Goal: Task Accomplishment & Management: Use online tool/utility

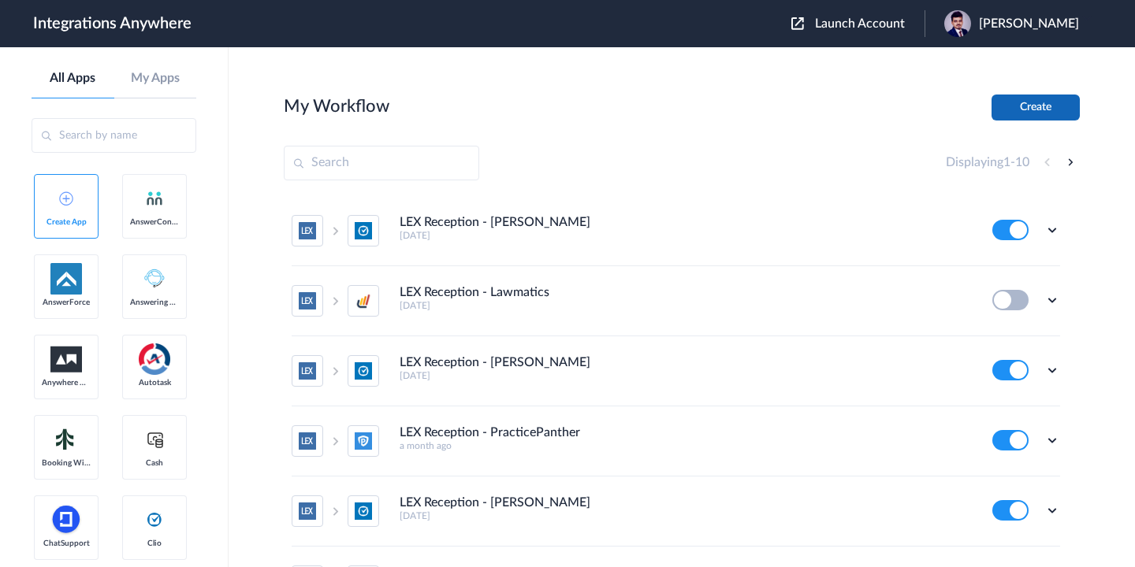
click at [1031, 111] on button "Create" at bounding box center [1035, 108] width 88 height 26
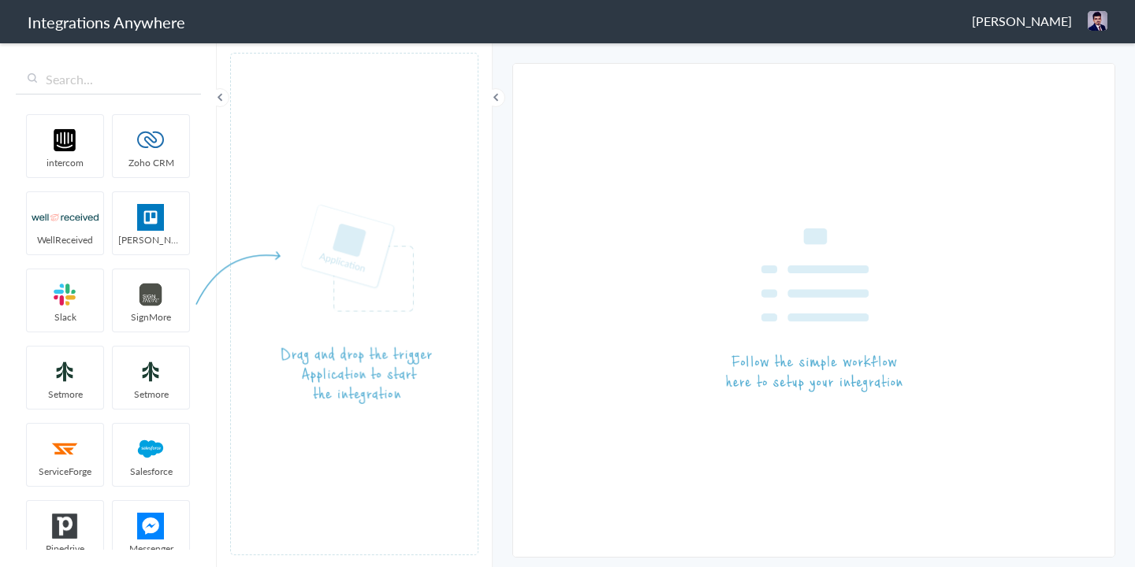
click at [374, 221] on img at bounding box center [313, 304] width 236 height 201
click at [126, 83] on input "text" at bounding box center [108, 80] width 185 height 30
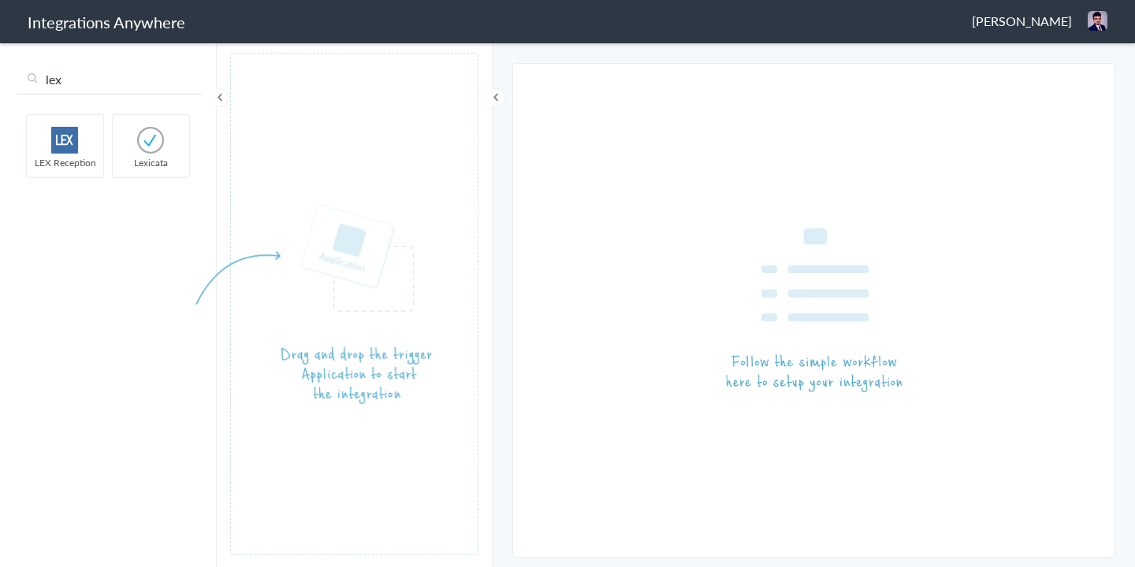
type input "lex"
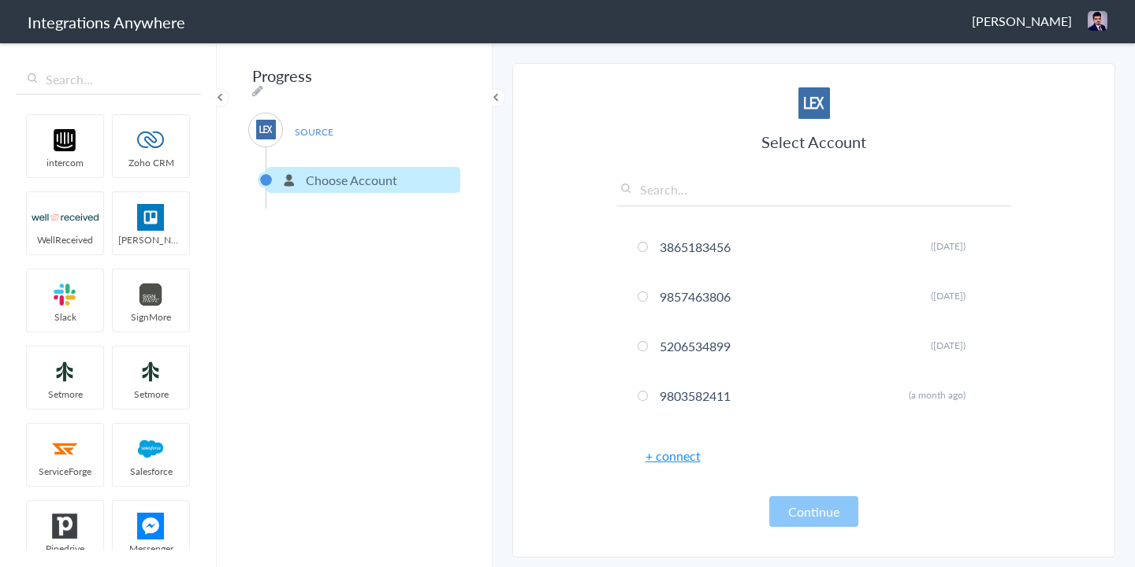
click at [697, 191] on input "text" at bounding box center [814, 193] width 394 height 26
paste input "3232180309"
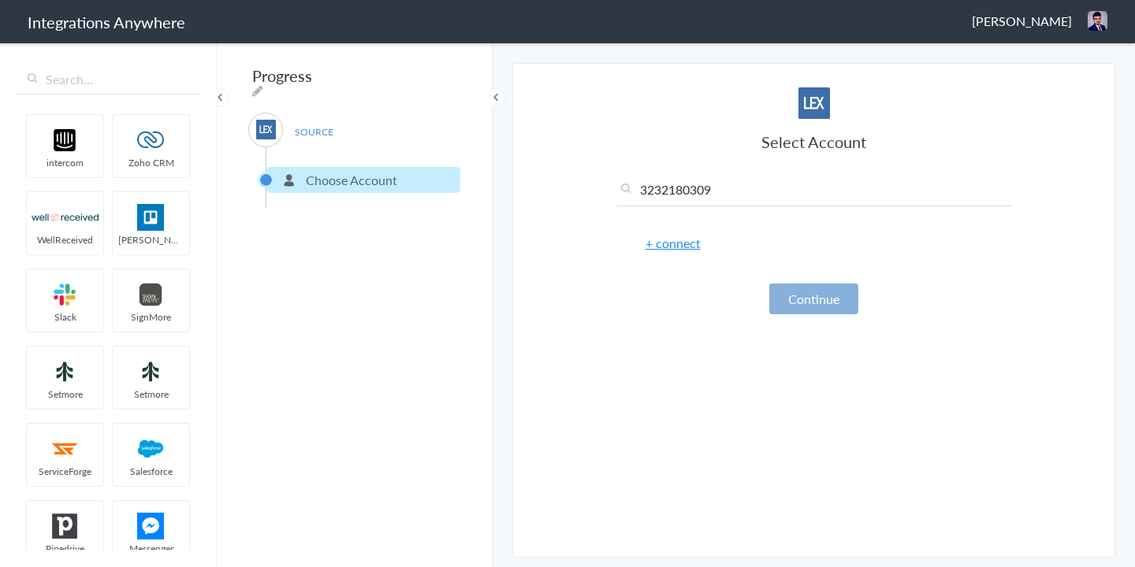
type input "3232180309"
click at [801, 303] on button "Continue" at bounding box center [813, 299] width 89 height 31
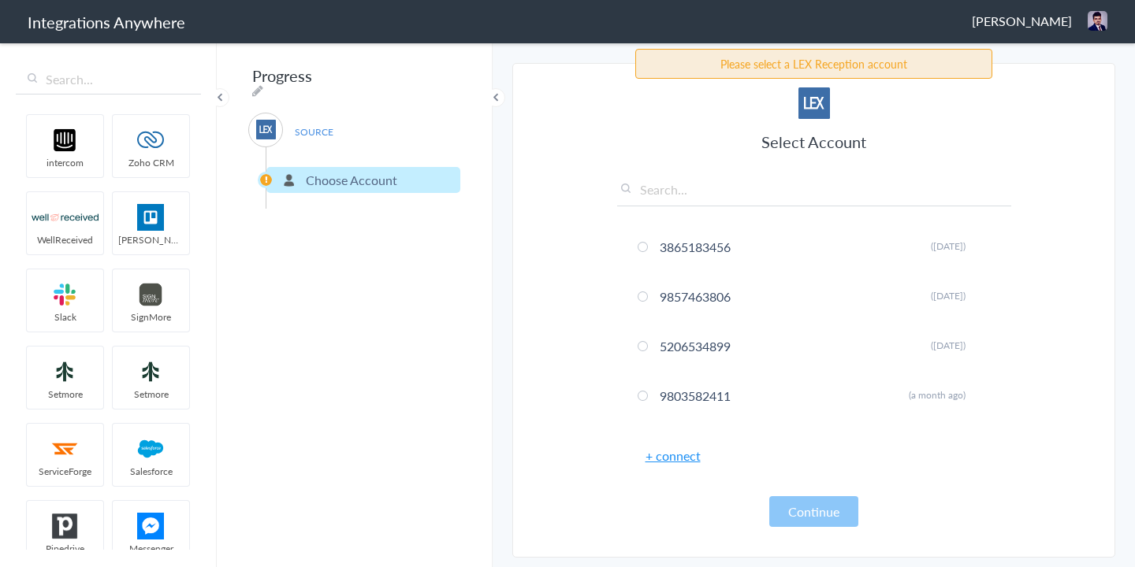
click at [678, 457] on link "+ connect" at bounding box center [672, 456] width 55 height 18
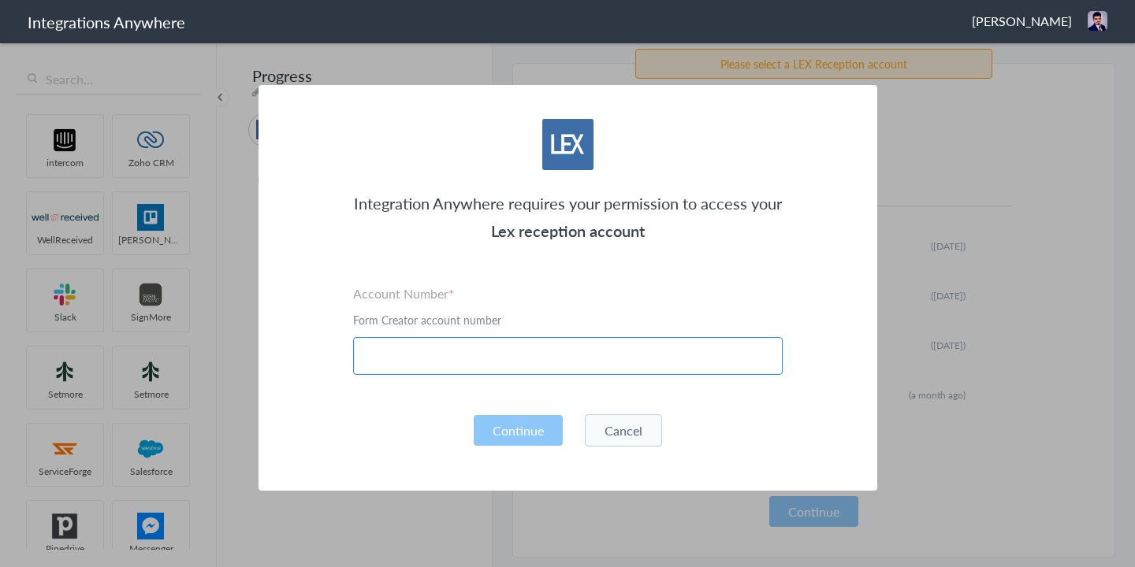
click at [507, 350] on input "text" at bounding box center [567, 356] width 429 height 38
paste input "3232180309"
type input "3232180309"
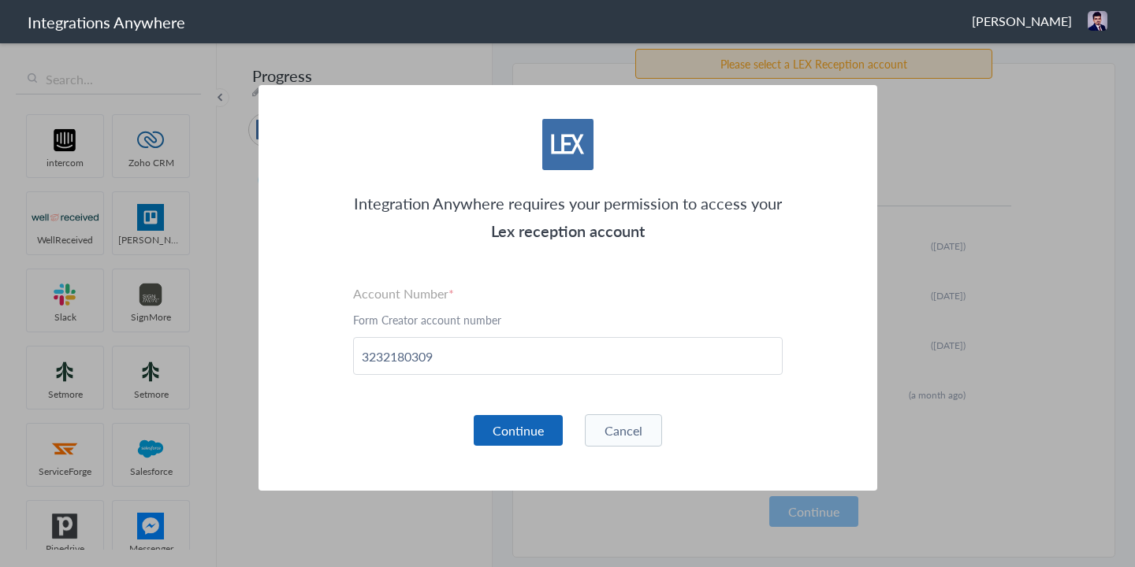
click at [524, 428] on button "Continue" at bounding box center [518, 430] width 89 height 31
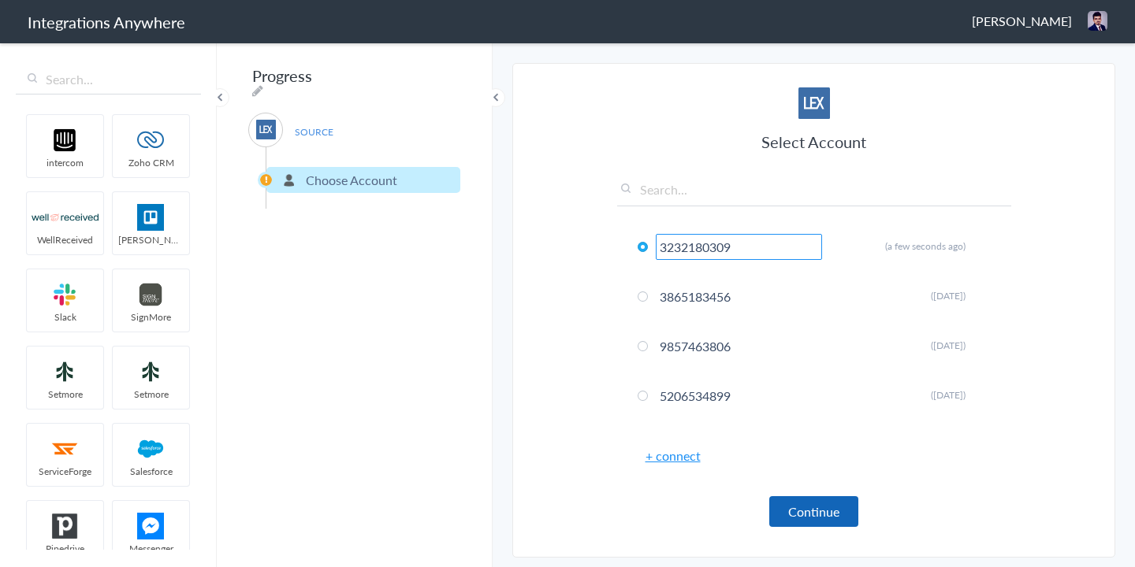
click at [816, 509] on button "Continue" at bounding box center [813, 511] width 89 height 31
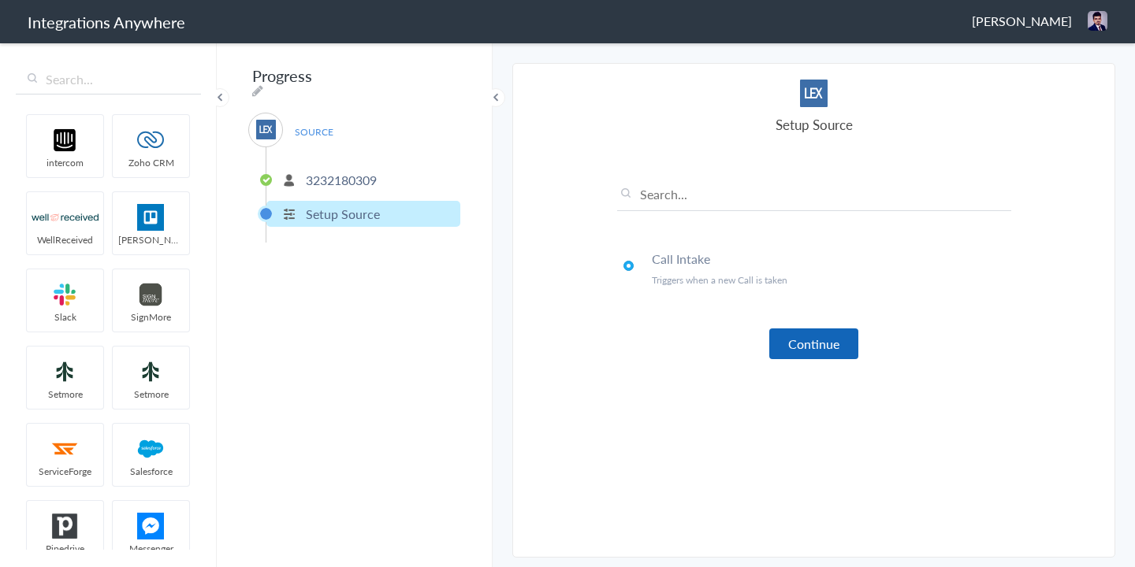
click at [797, 347] on button "Continue" at bounding box center [813, 344] width 89 height 31
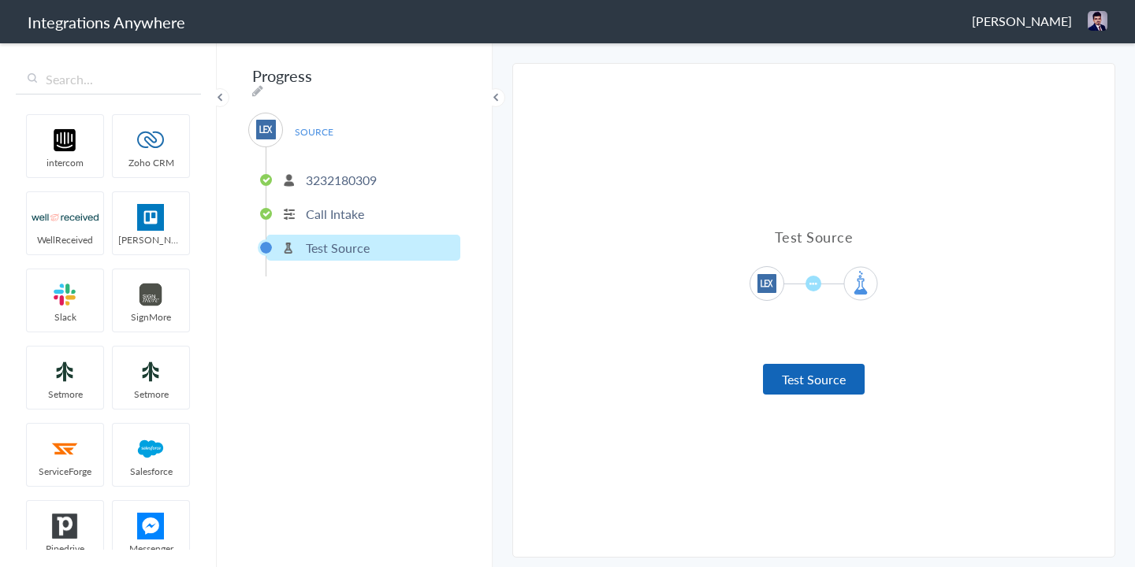
click at [800, 385] on button "Test Source" at bounding box center [814, 379] width 102 height 31
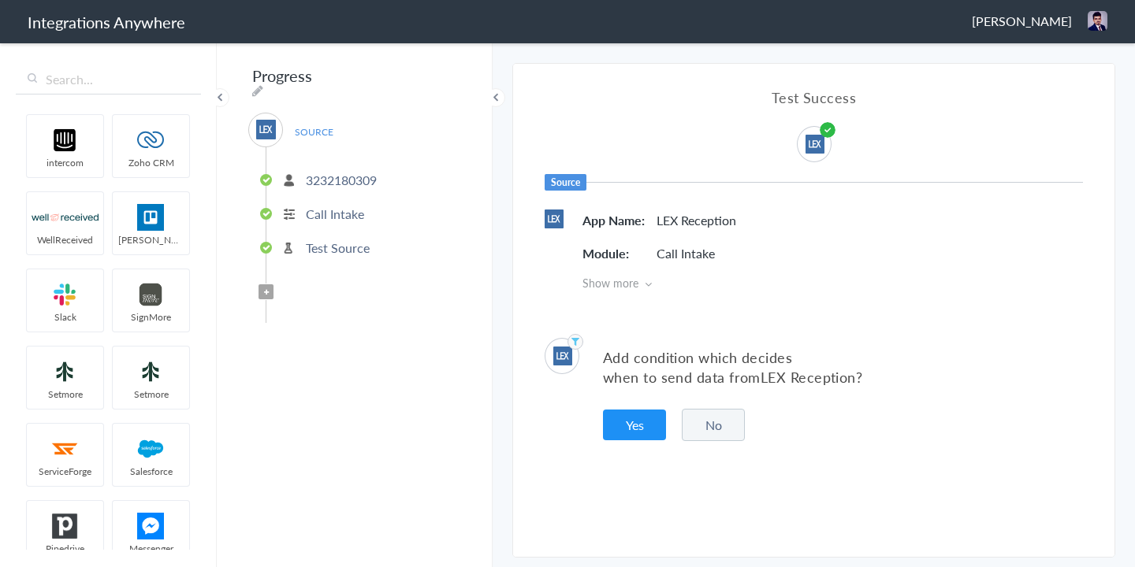
click at [707, 456] on div "Add condition which decides when to send data from LEX Reception ? Yes No" at bounding box center [813, 389] width 601 height 151
click at [710, 440] on button "No" at bounding box center [713, 425] width 63 height 32
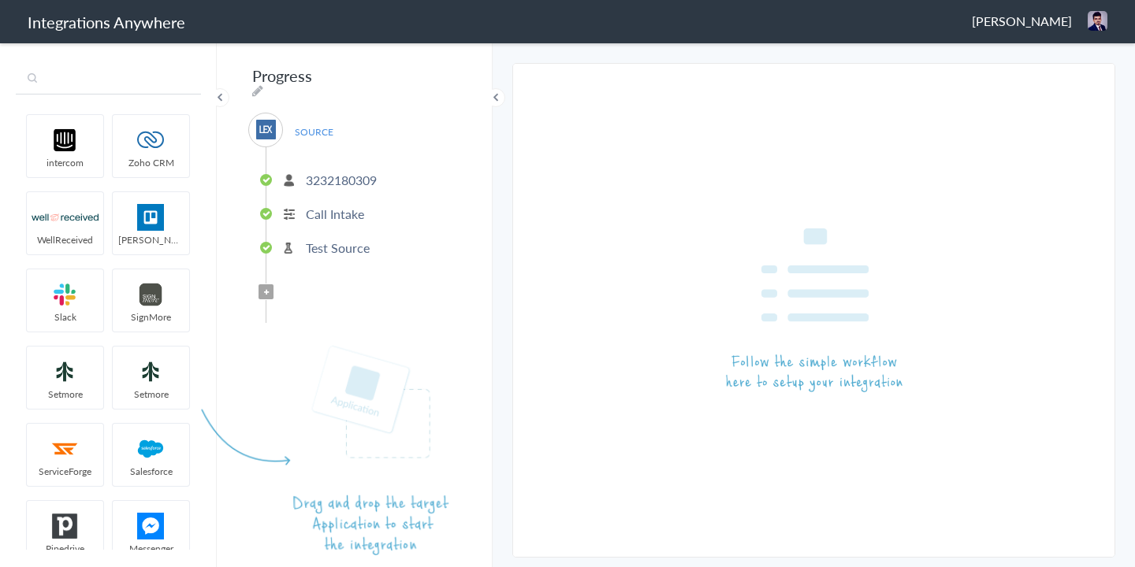
click at [85, 85] on input "text" at bounding box center [108, 80] width 185 height 30
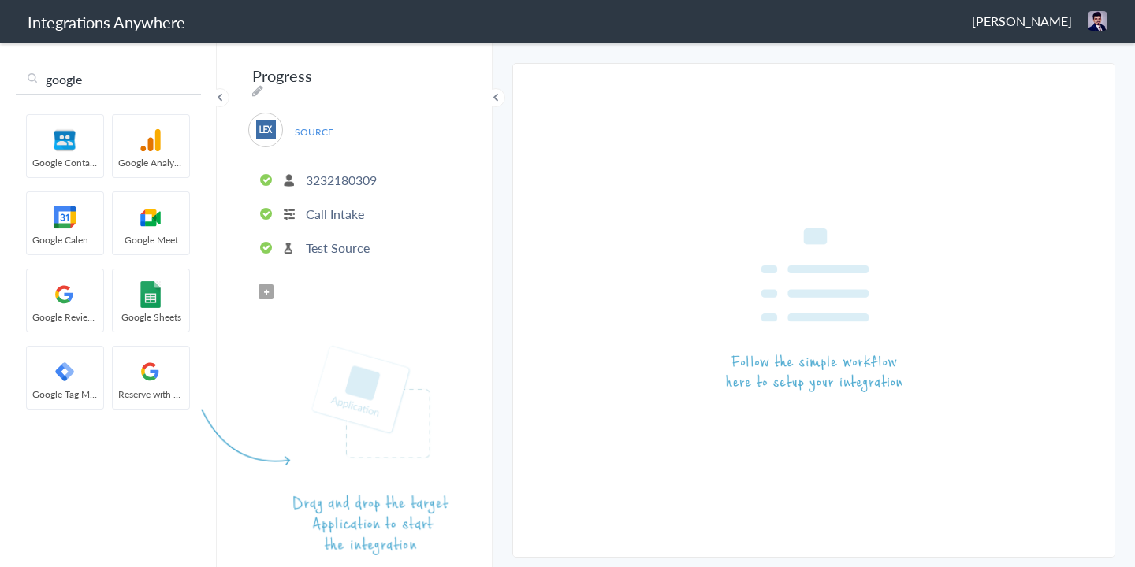
type input "google"
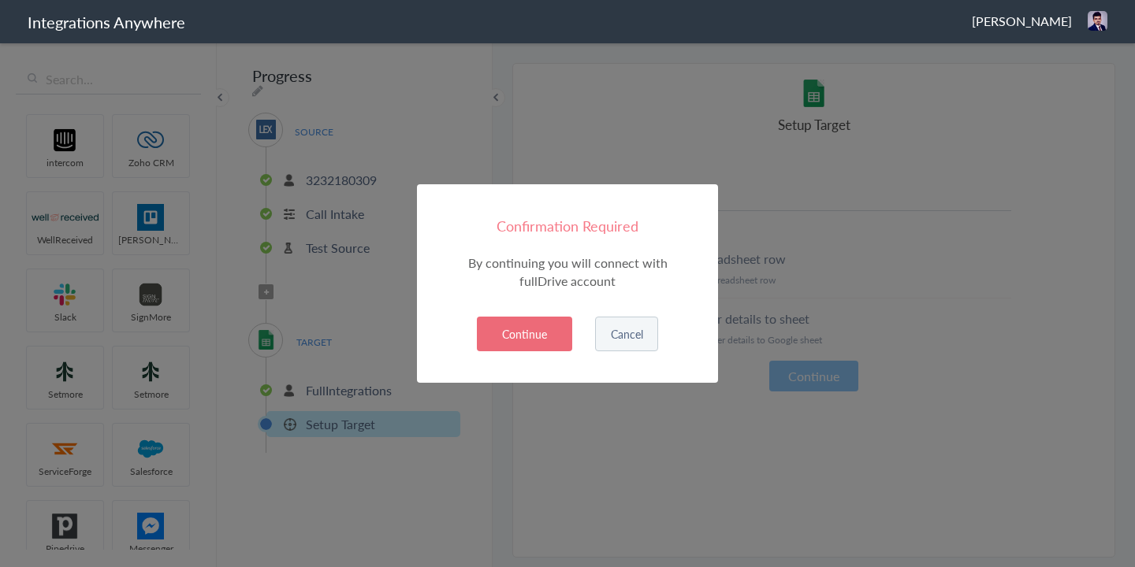
click at [522, 335] on button "Continue" at bounding box center [524, 334] width 95 height 35
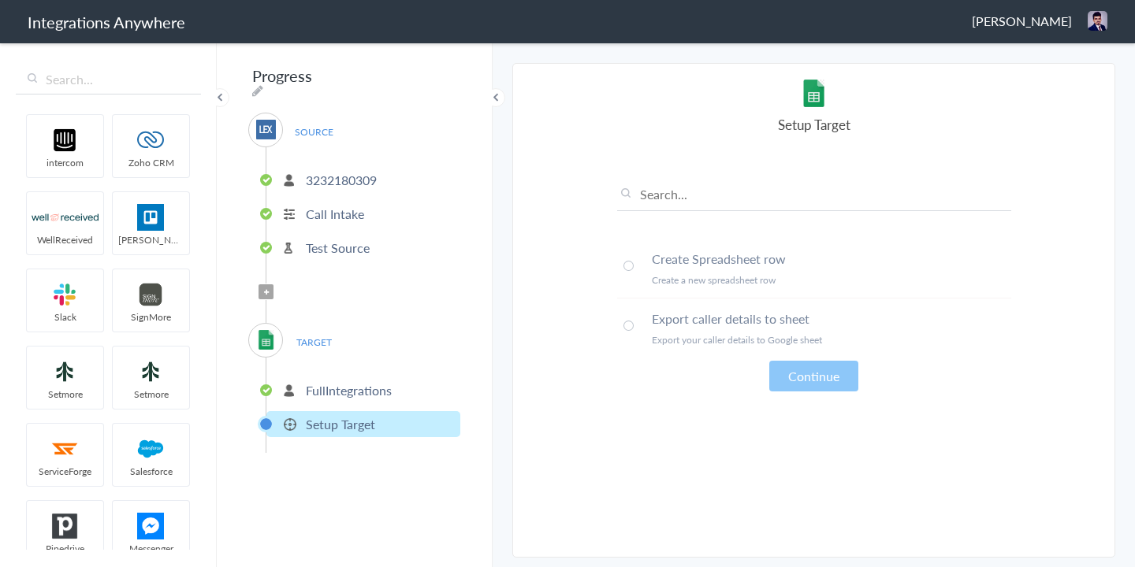
click at [627, 323] on span at bounding box center [628, 326] width 10 height 10
click at [627, 265] on span at bounding box center [628, 266] width 10 height 10
click at [815, 373] on button "Continue" at bounding box center [813, 376] width 89 height 31
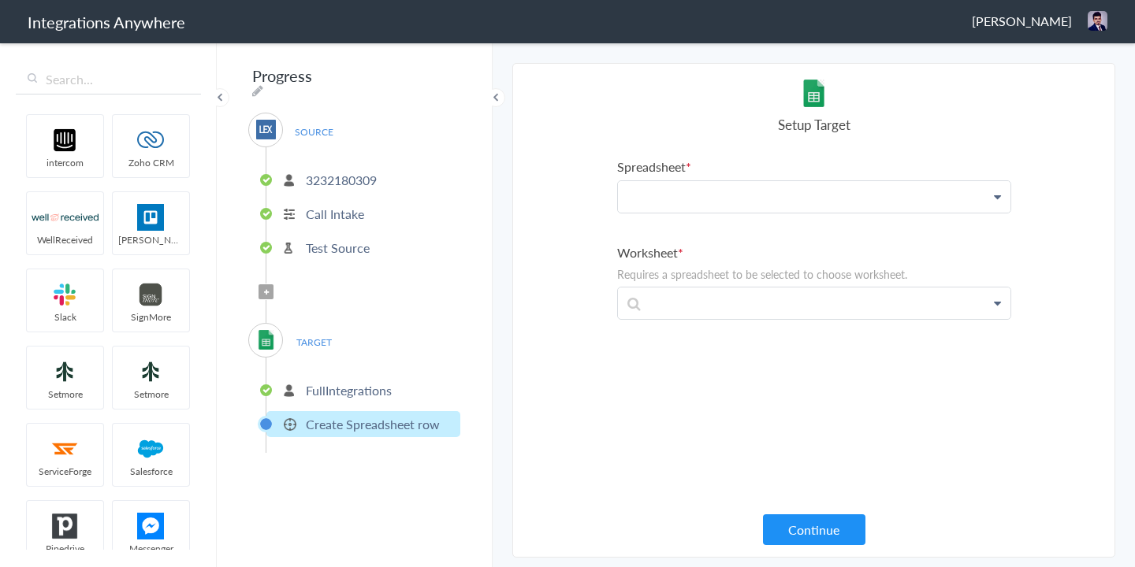
click at [715, 191] on p at bounding box center [814, 197] width 392 height 32
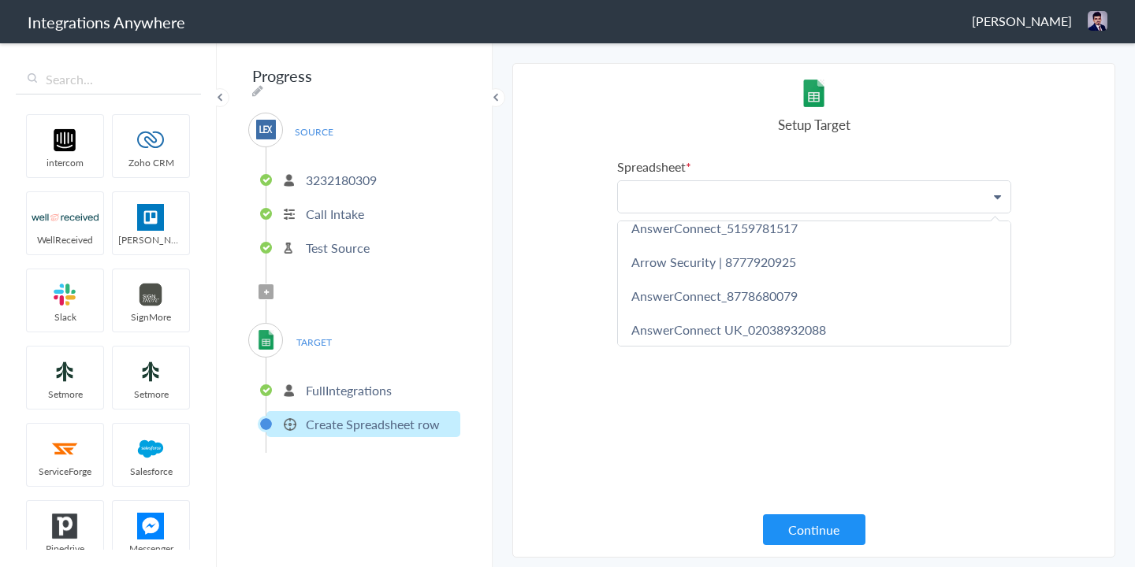
scroll to position [7, 0]
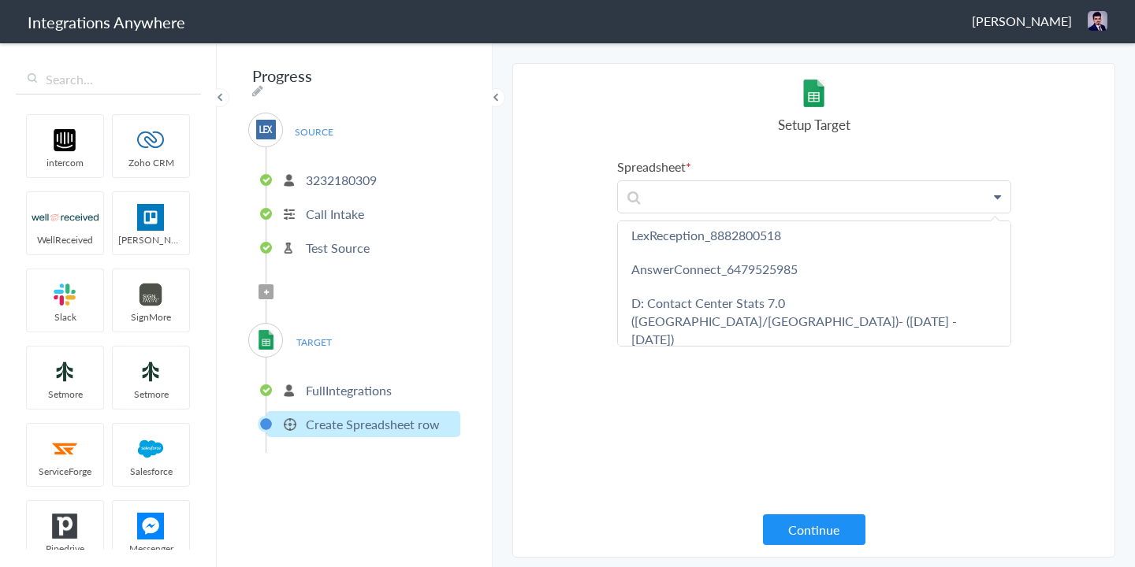
click at [581, 420] on section "Select Account 3232180309 Rename Delete (a few seconds ago) 3865183456 Rename D…" at bounding box center [813, 310] width 603 height 495
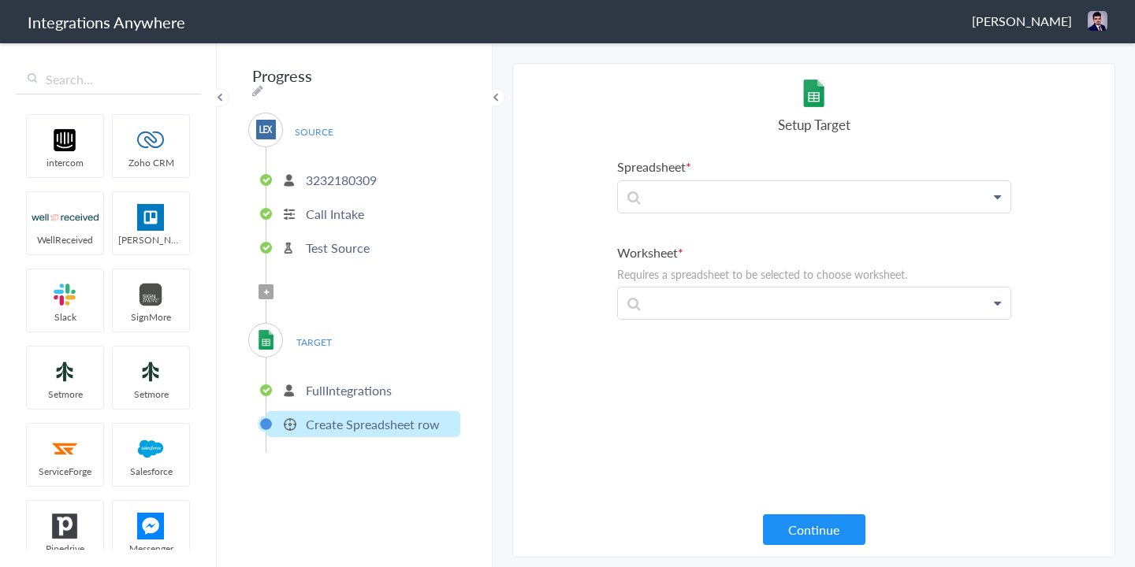
click at [374, 381] on p "FullIntegrations" at bounding box center [349, 390] width 86 height 18
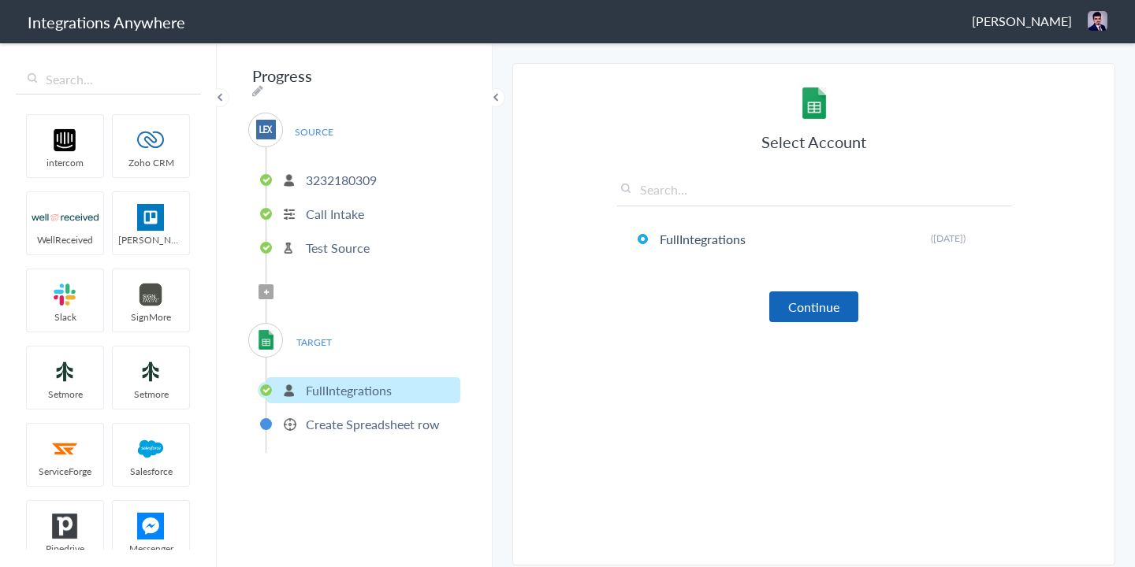
click at [838, 295] on button "Continue" at bounding box center [813, 307] width 89 height 31
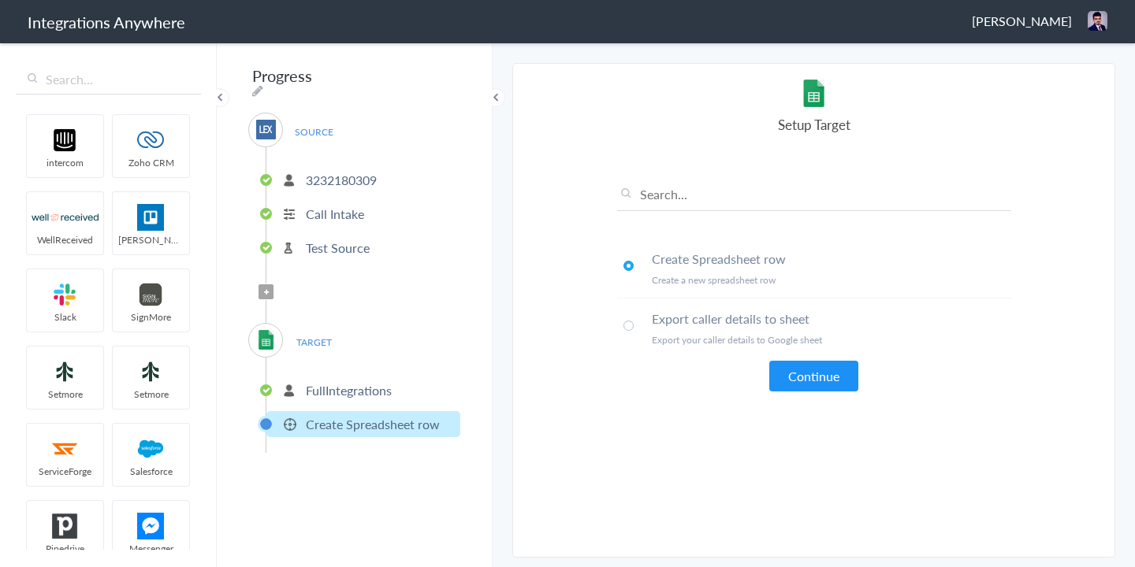
click at [630, 327] on span at bounding box center [628, 326] width 10 height 10
click at [819, 378] on button "Continue" at bounding box center [813, 376] width 89 height 31
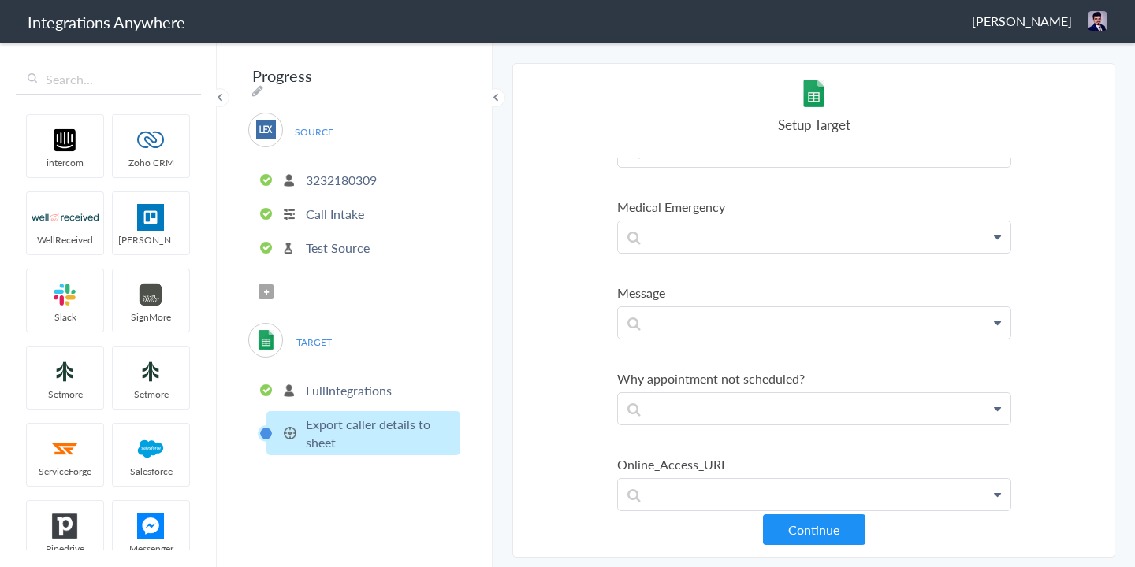
scroll to position [0, 0]
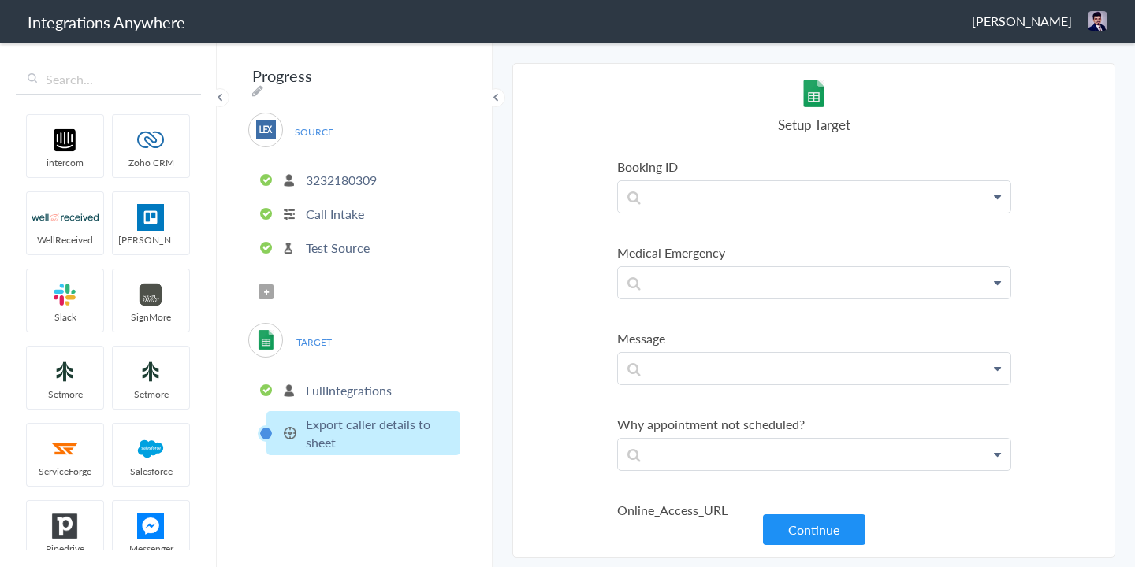
click at [546, 294] on section "Select Account 3232180309 Rename Delete (a few seconds ago) 3865183456 Rename D…" at bounding box center [813, 310] width 603 height 495
click at [339, 385] on p "FullIntegrations" at bounding box center [349, 390] width 86 height 18
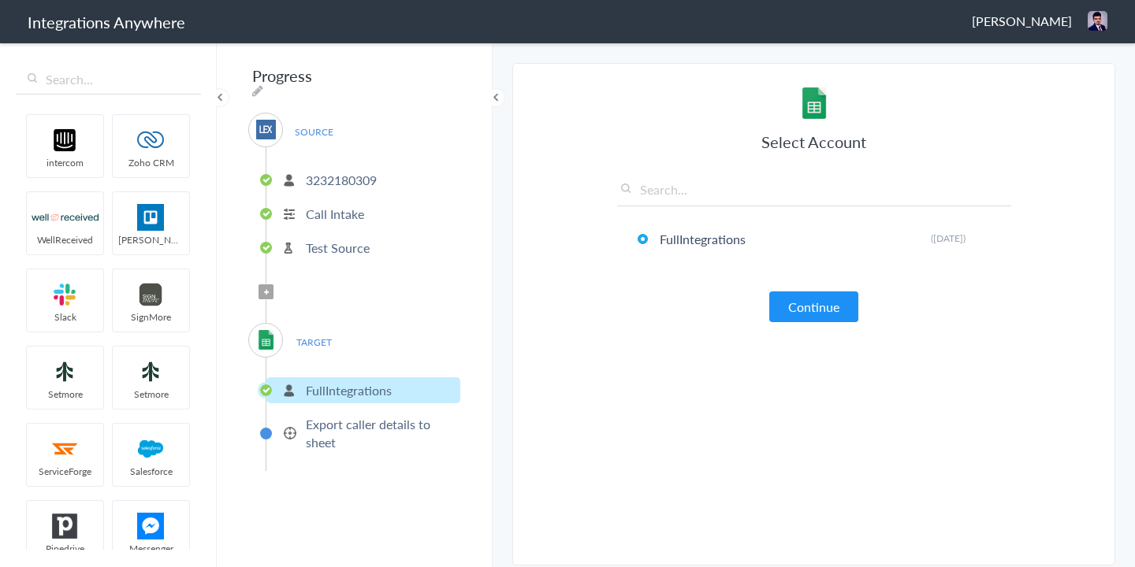
click at [319, 427] on p "Export caller details to sheet" at bounding box center [381, 433] width 151 height 36
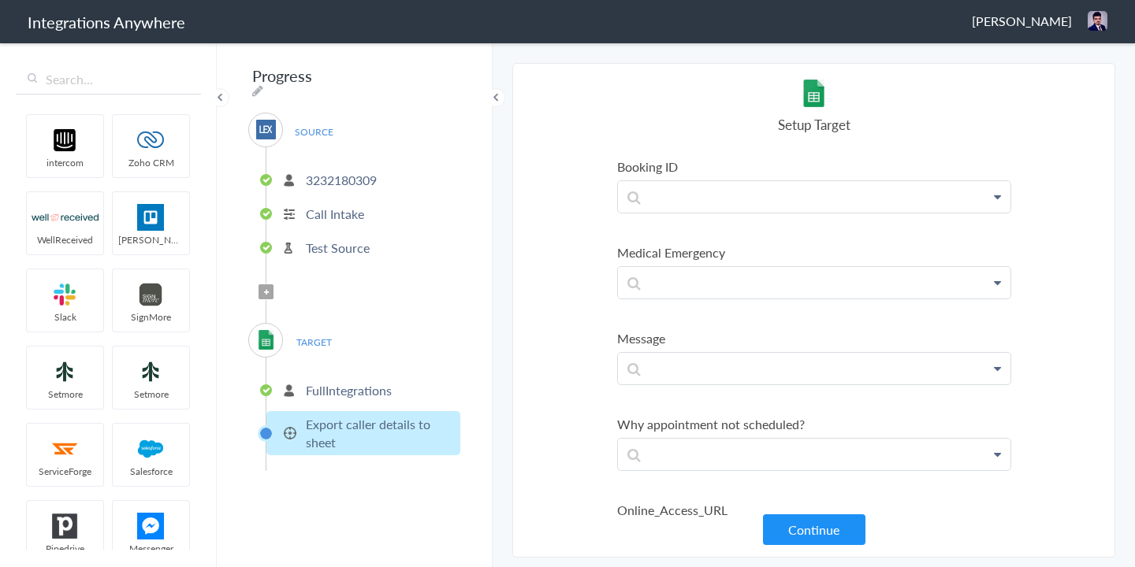
click at [327, 382] on p "FullIntegrations" at bounding box center [349, 390] width 86 height 18
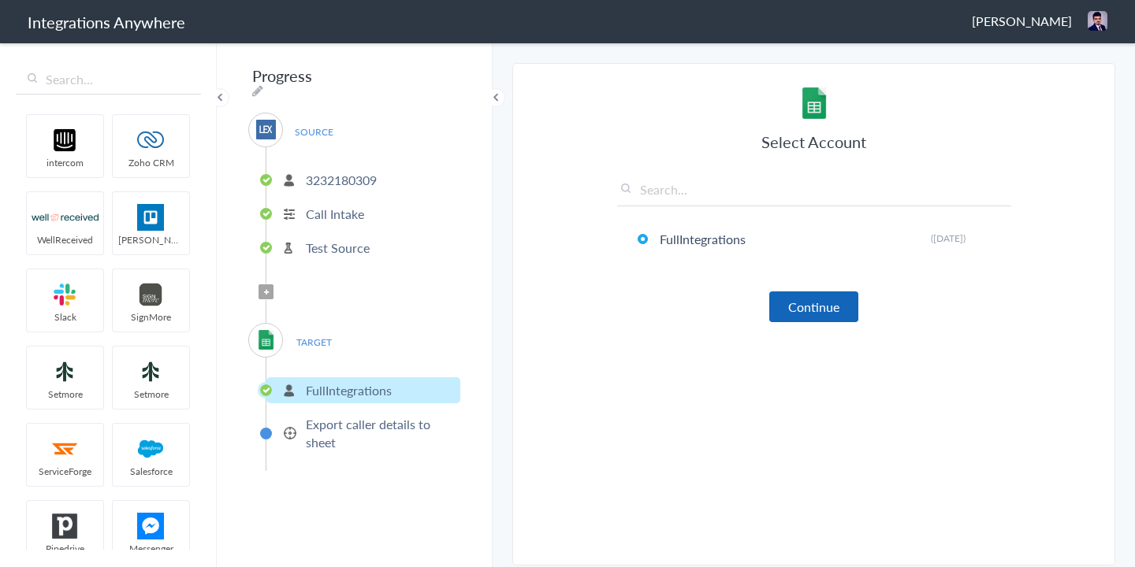
click at [808, 302] on button "Continue" at bounding box center [813, 307] width 89 height 31
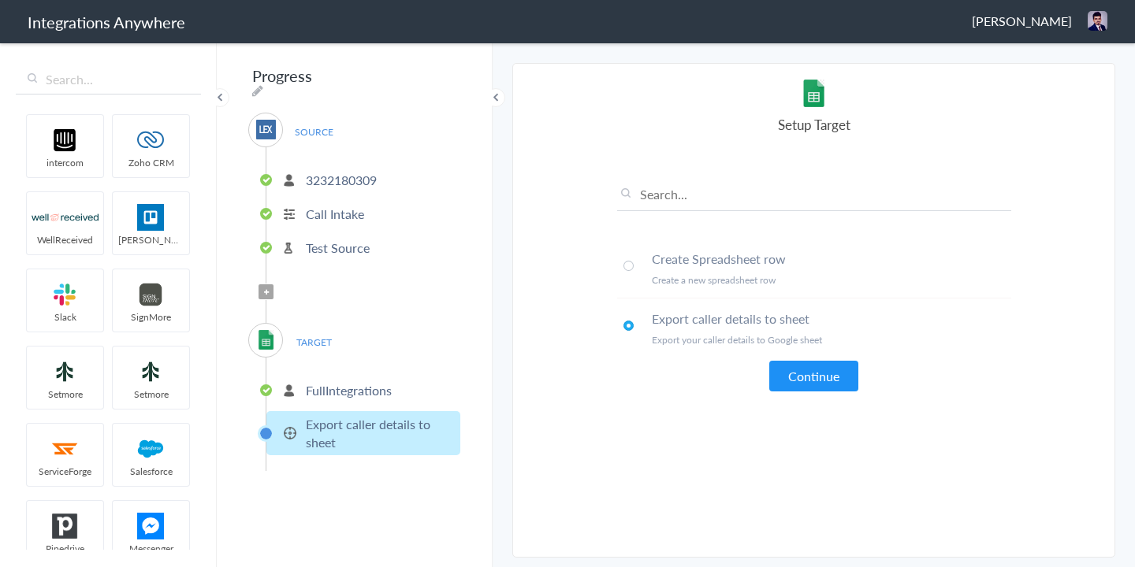
click at [678, 262] on h4 "Create Spreadsheet row" at bounding box center [831, 259] width 359 height 18
click at [805, 386] on button "Continue" at bounding box center [813, 376] width 89 height 31
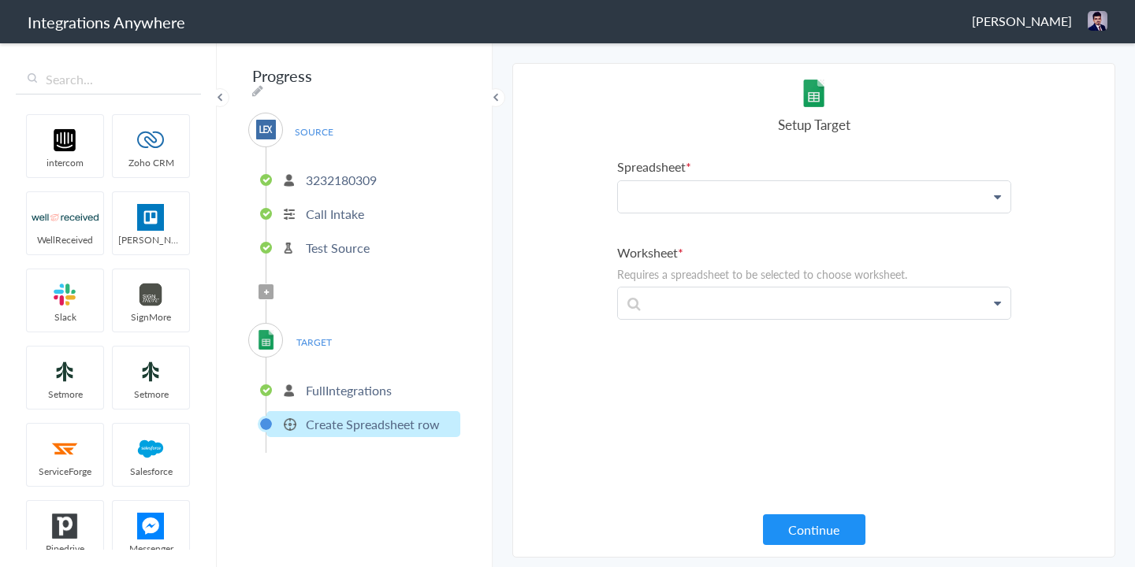
click at [717, 196] on p at bounding box center [814, 197] width 392 height 32
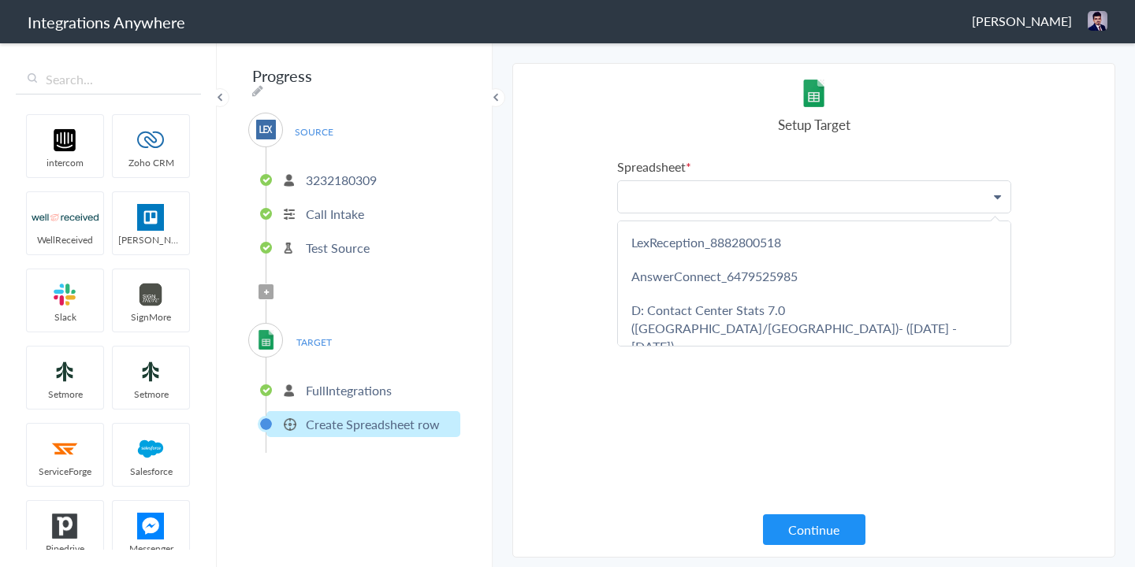
paste p
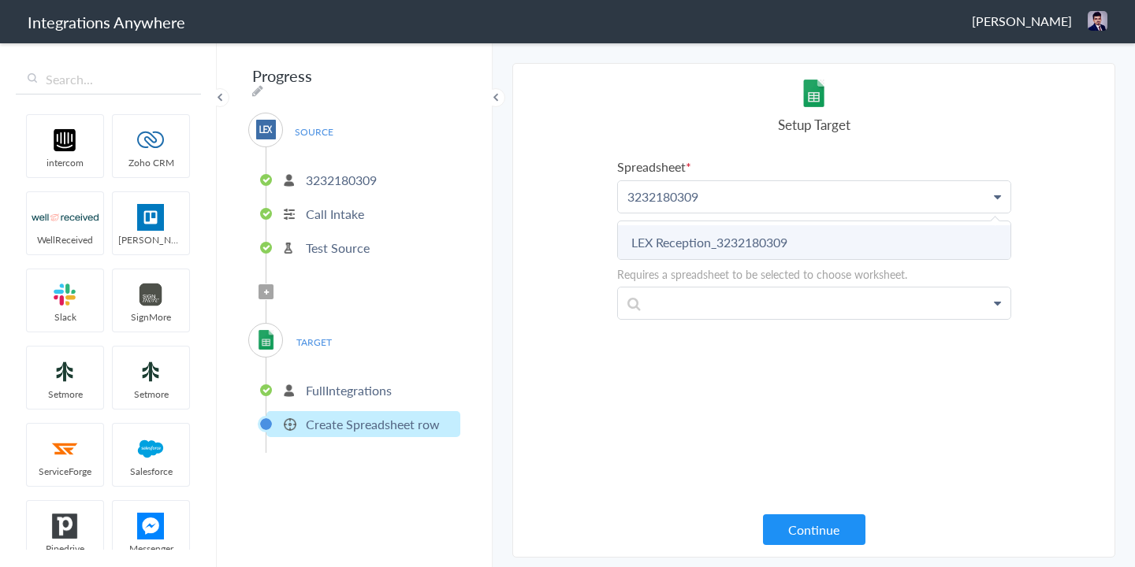
click at [720, 247] on link "LEX Reception_3232180309" at bounding box center [814, 242] width 392 height 34
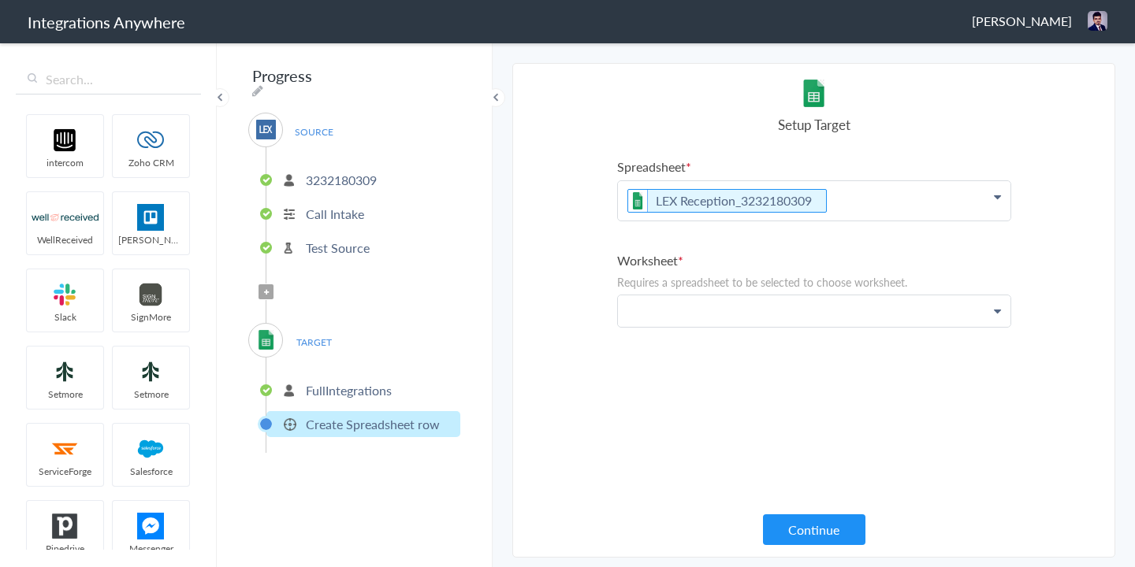
click at [812, 221] on p at bounding box center [814, 200] width 392 height 39
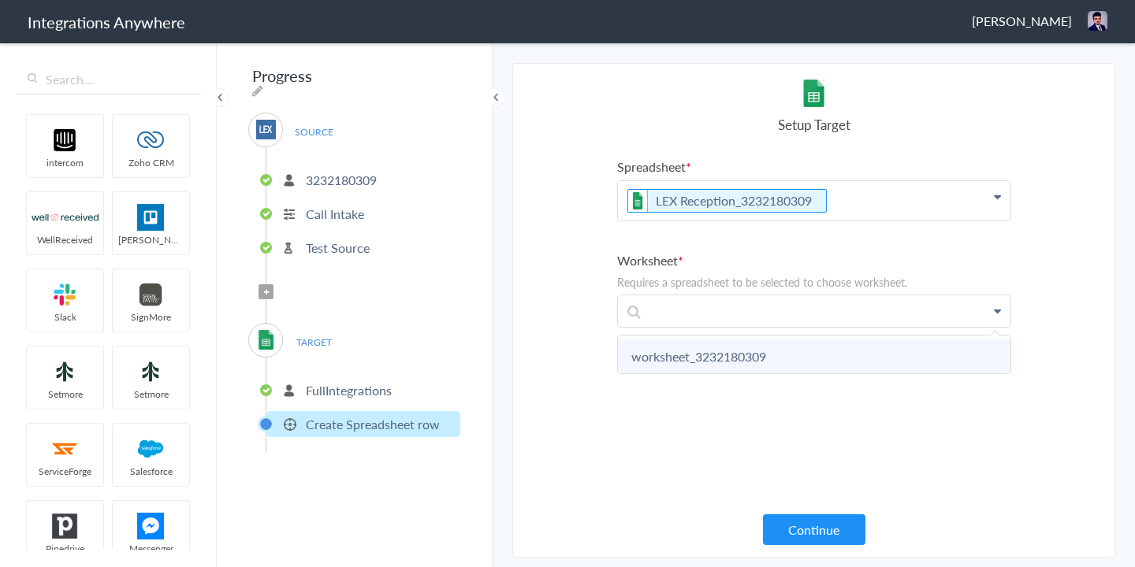
click at [710, 362] on link "worksheet_3232180309" at bounding box center [814, 357] width 392 height 34
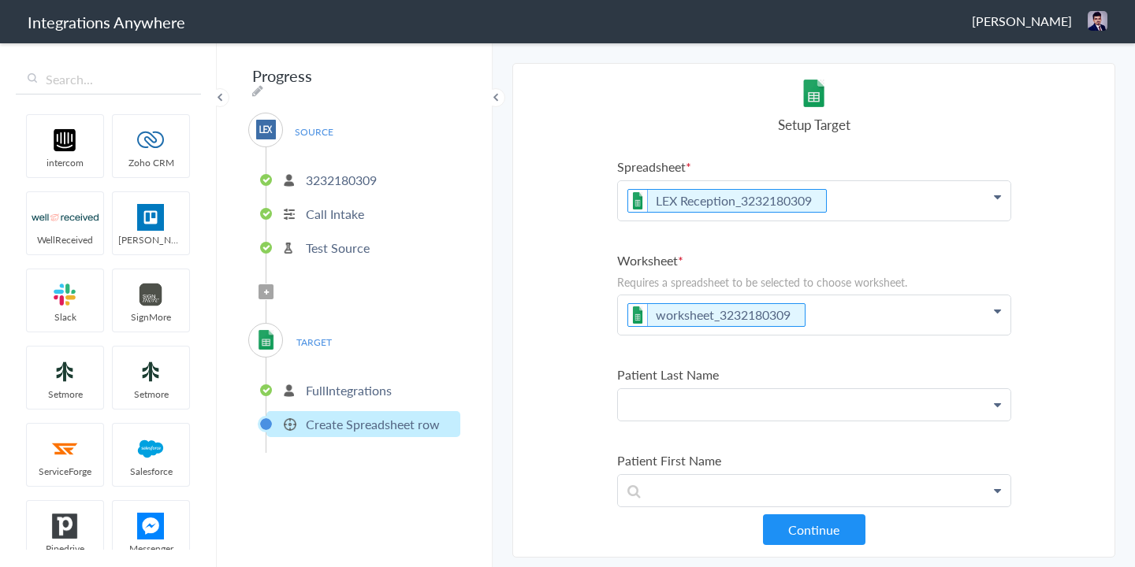
click at [685, 221] on p at bounding box center [814, 200] width 392 height 39
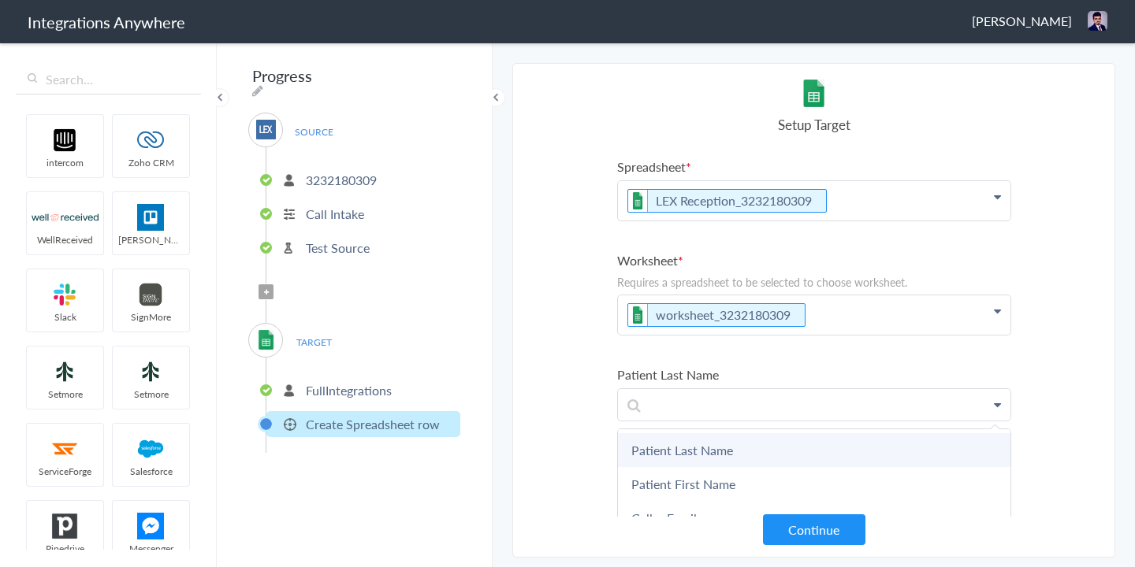
click at [689, 460] on link "Patient Last Name" at bounding box center [814, 450] width 392 height 34
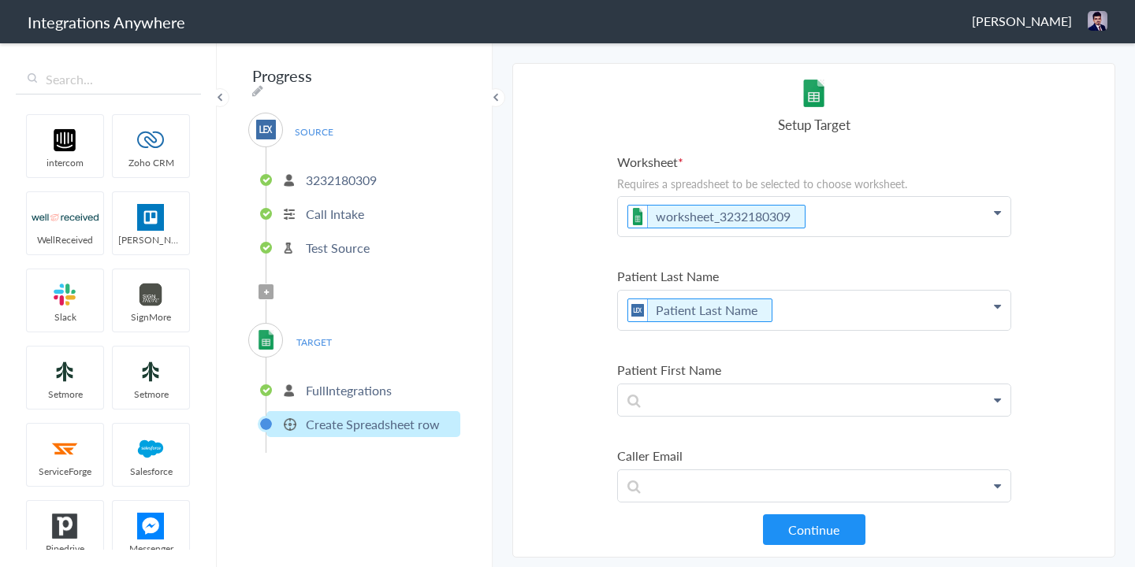
scroll to position [112, 0]
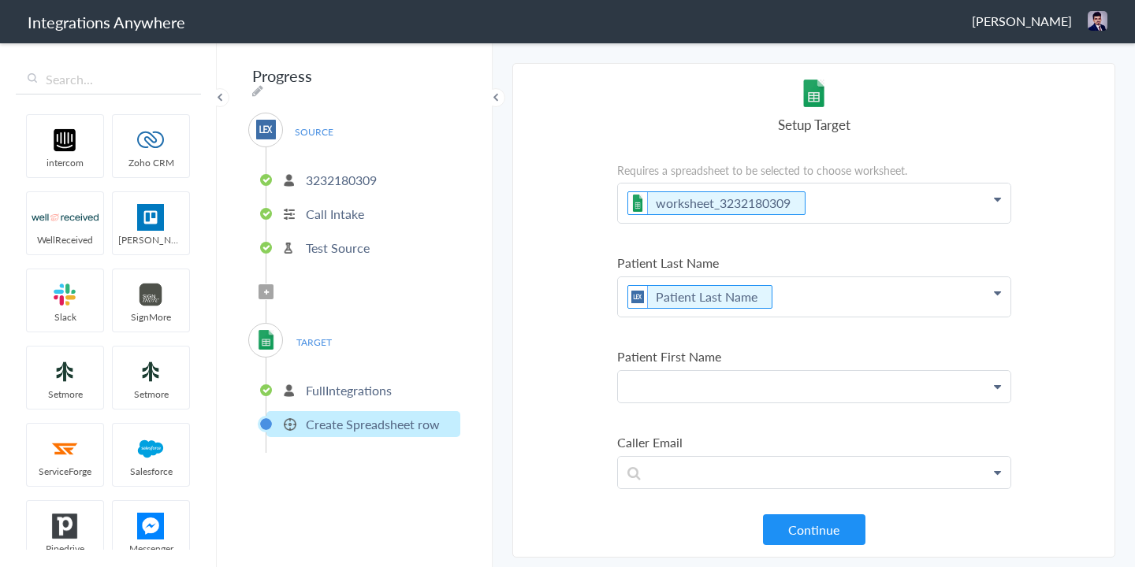
click at [668, 109] on p at bounding box center [814, 88] width 392 height 39
click at [0, 0] on link "Patient First Name" at bounding box center [0, 0] width 0 height 0
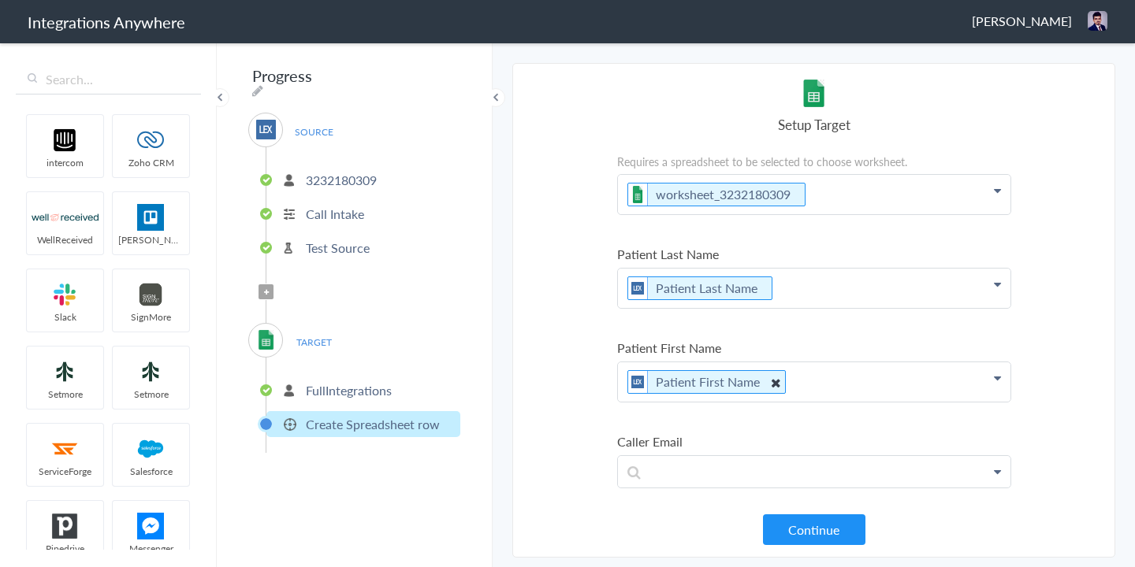
scroll to position [276, 0]
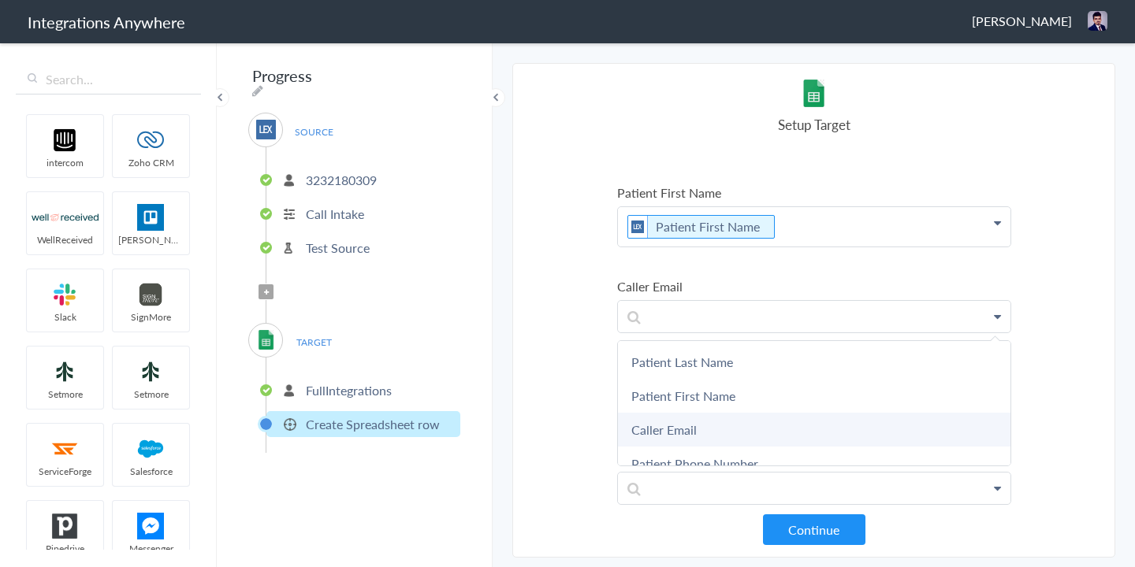
click at [0, 0] on link "Caller Email" at bounding box center [0, 0] width 0 height 0
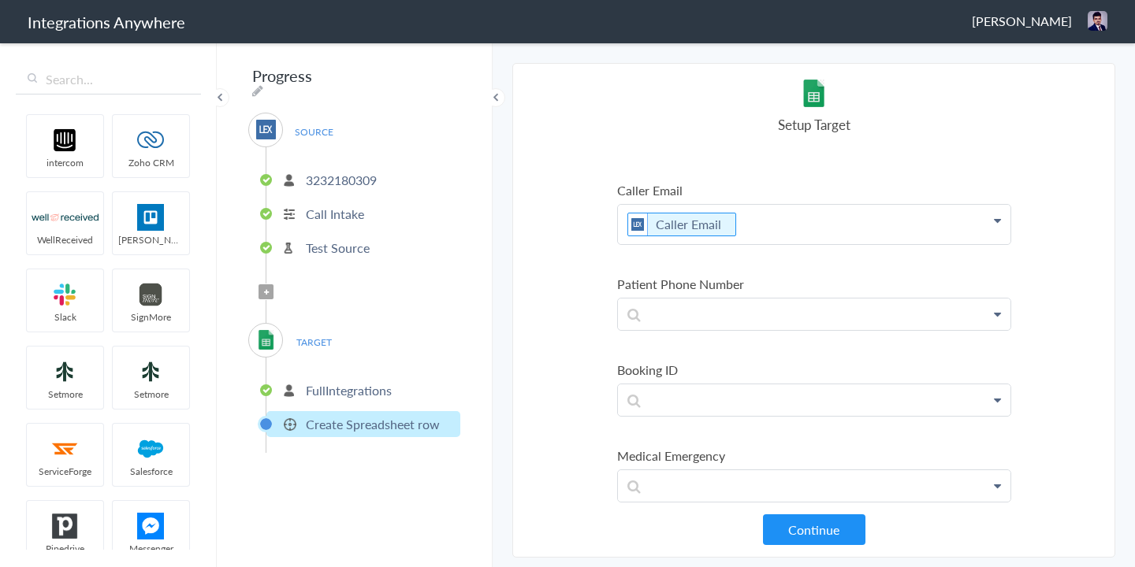
scroll to position [375, 0]
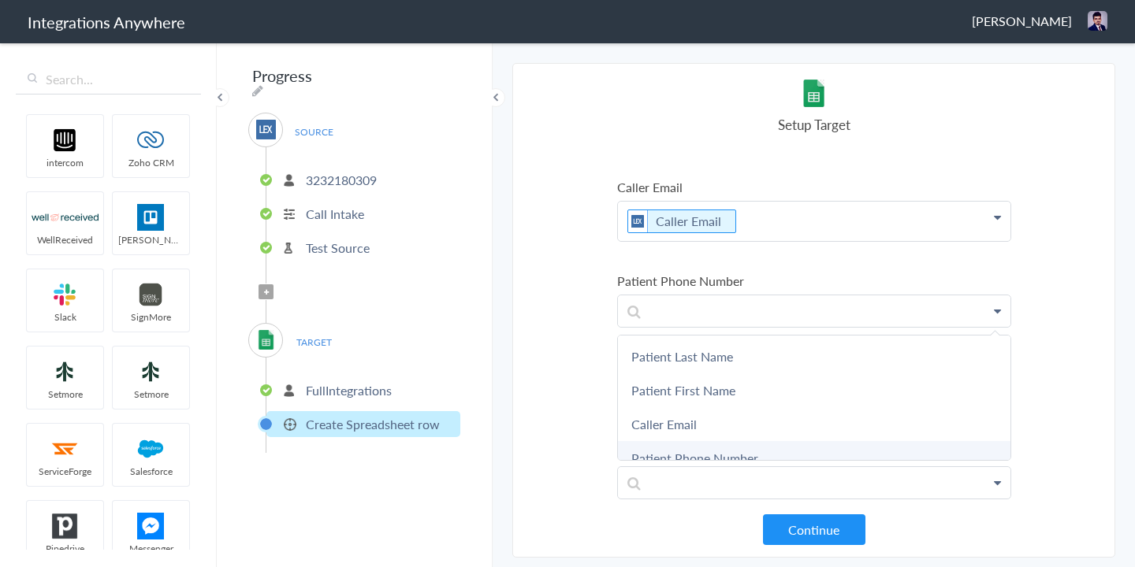
click at [0, 0] on link "Patient Phone Number" at bounding box center [0, 0] width 0 height 0
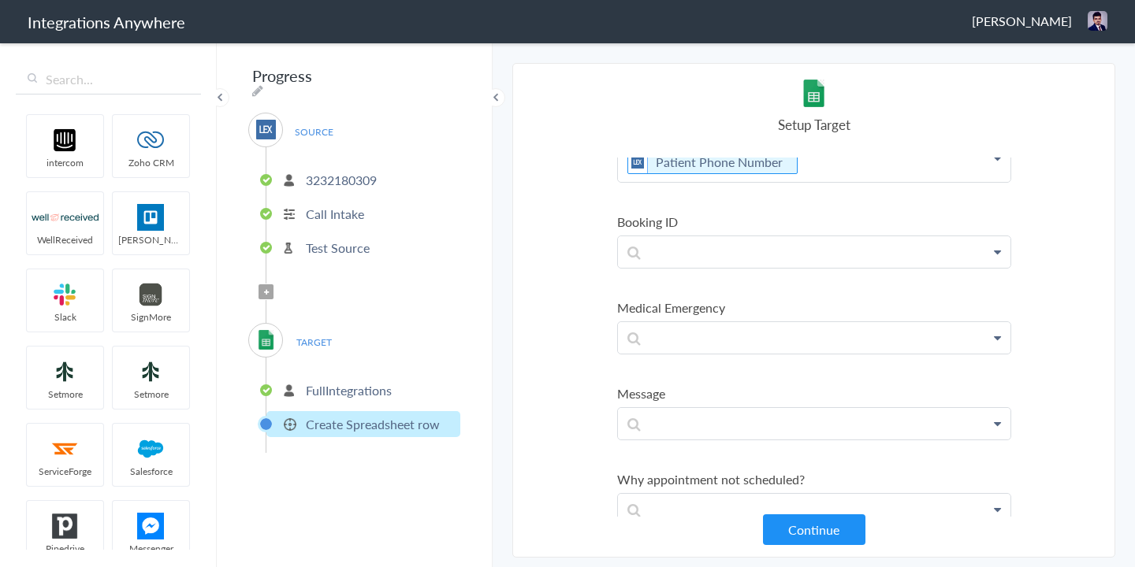
scroll to position [542, 0]
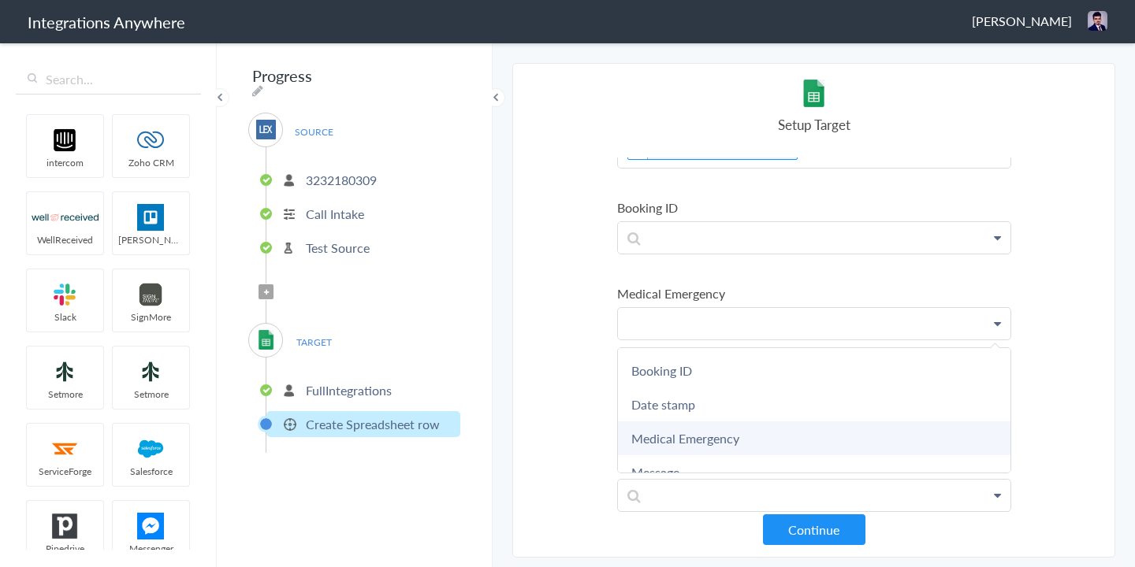
scroll to position [135, 0]
click at [0, 0] on link "Medical Emergency" at bounding box center [0, 0] width 0 height 0
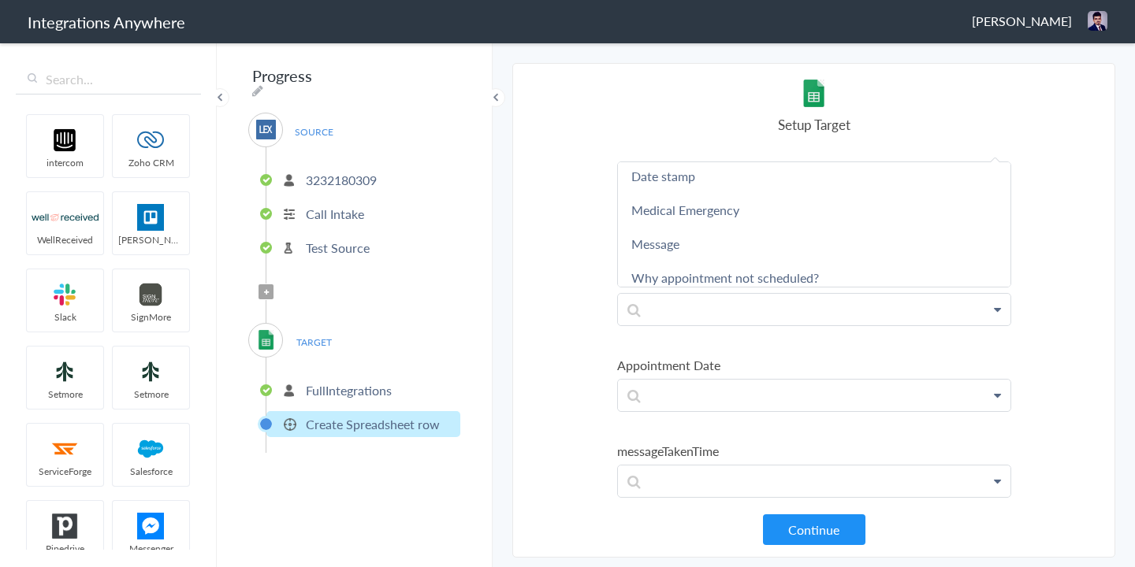
scroll to position [199, 0]
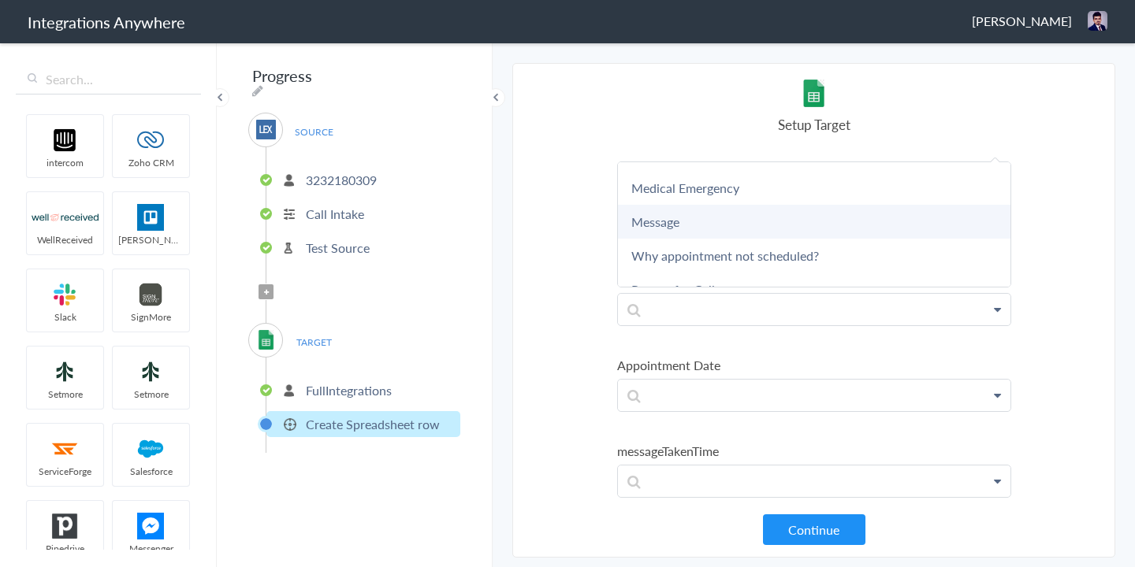
click at [0, 0] on link "Message" at bounding box center [0, 0] width 0 height 0
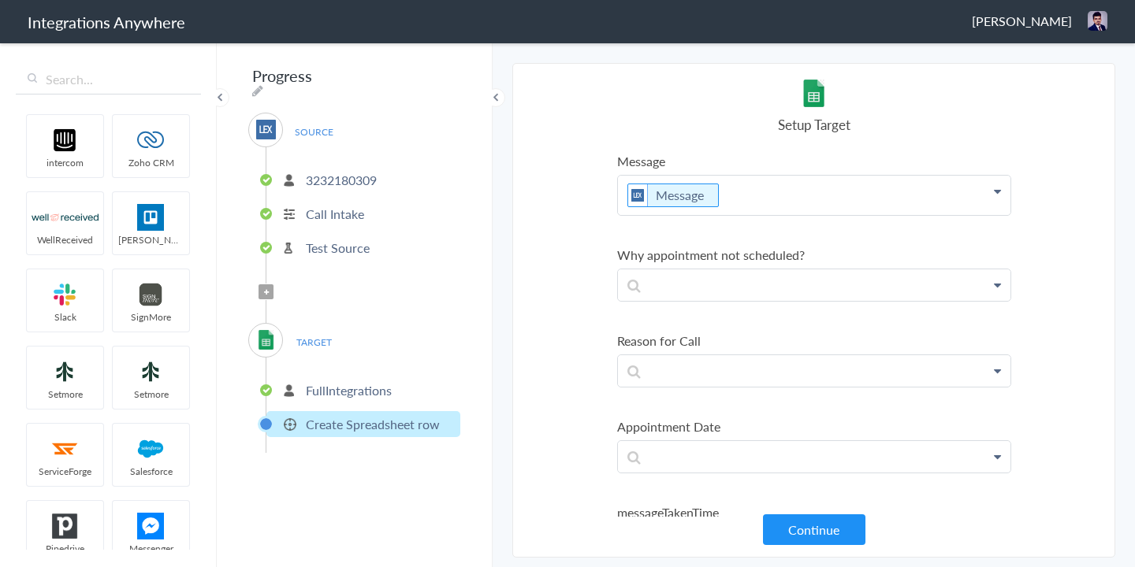
scroll to position [698, 0]
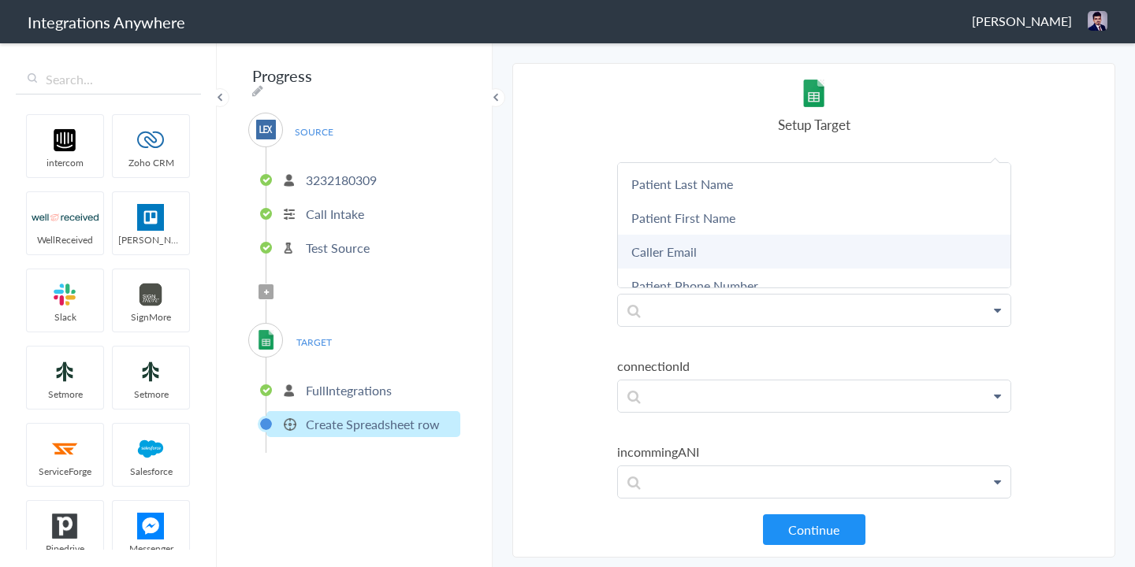
scroll to position [972, 0]
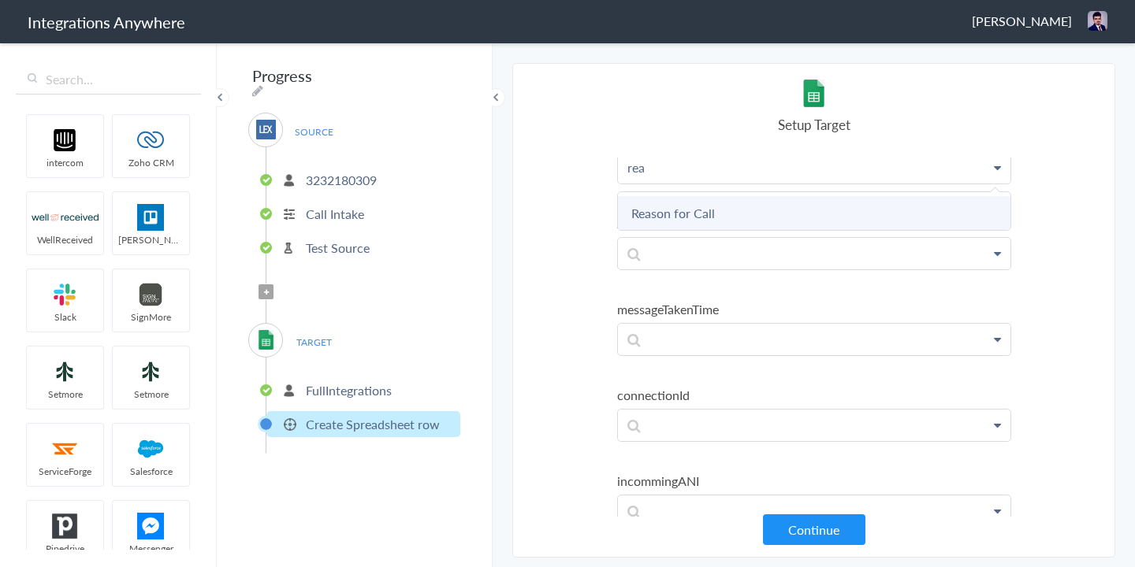
click at [0, 0] on link "Reason for Call" at bounding box center [0, 0] width 0 height 0
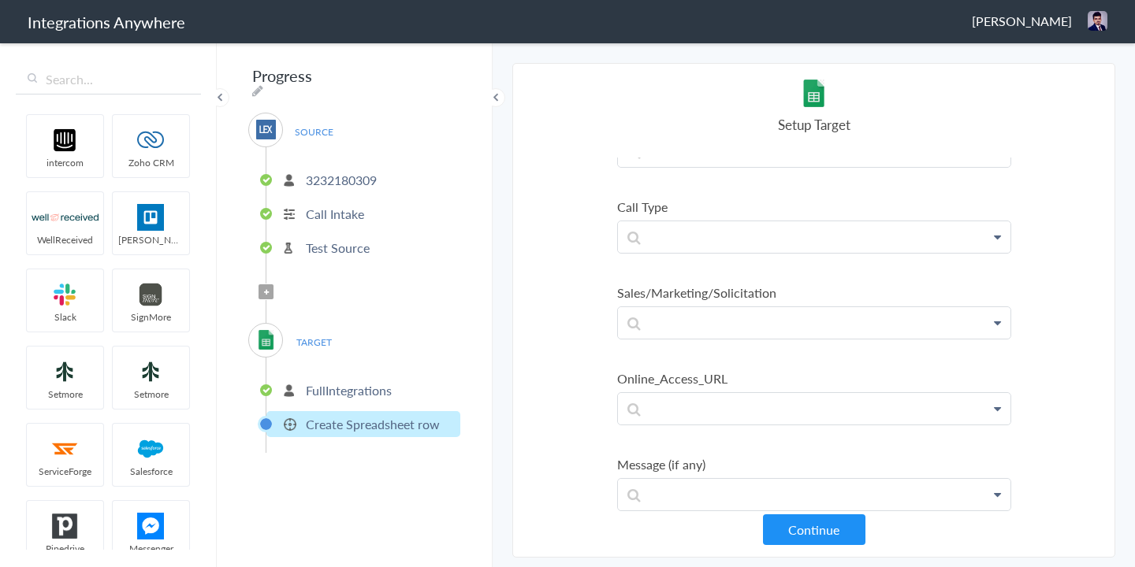
scroll to position [2222, 0]
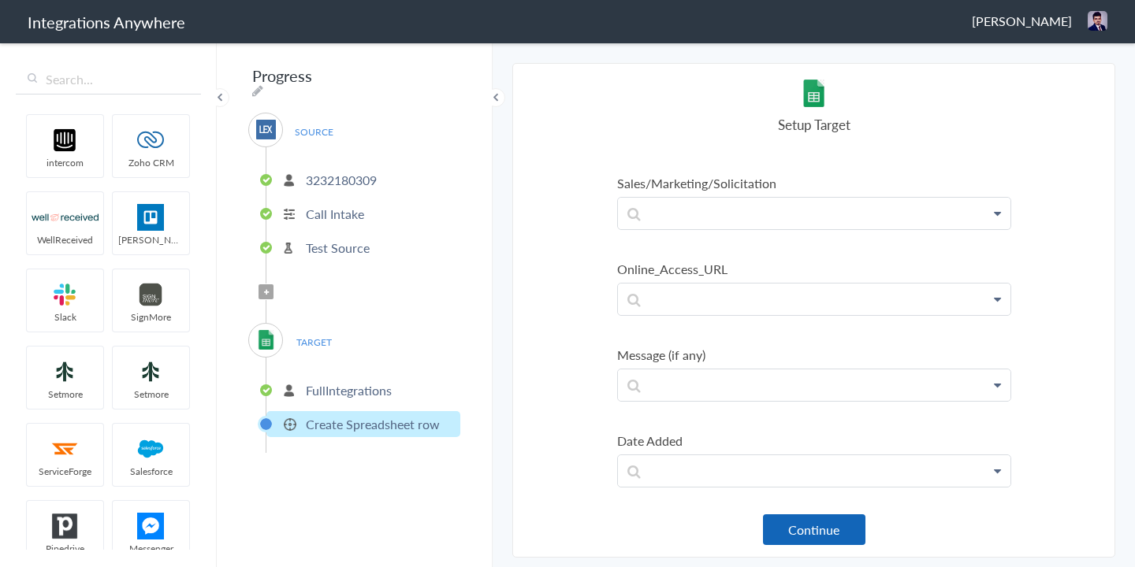
click at [804, 540] on button "Continue" at bounding box center [814, 530] width 102 height 31
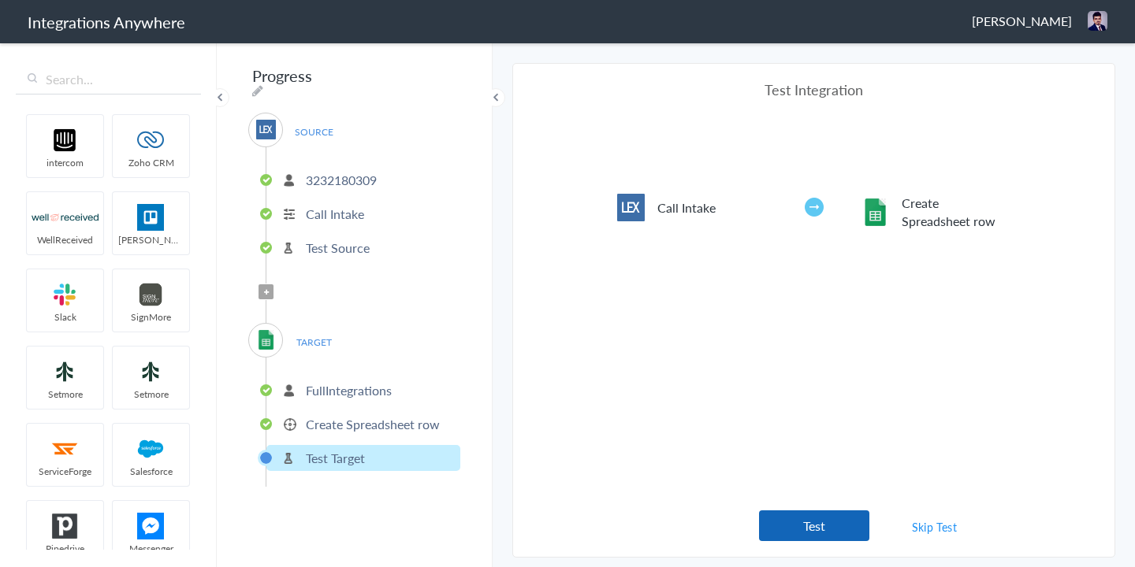
click at [810, 528] on button "Test" at bounding box center [814, 526] width 110 height 31
